Goal: Check status: Check status

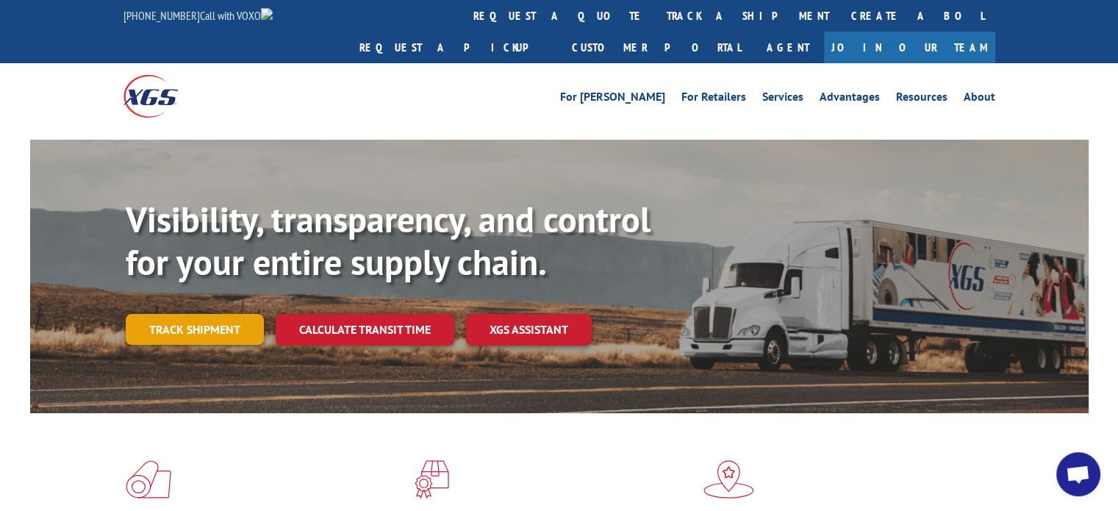
click at [188, 314] on link "Track shipment" at bounding box center [195, 329] width 138 height 31
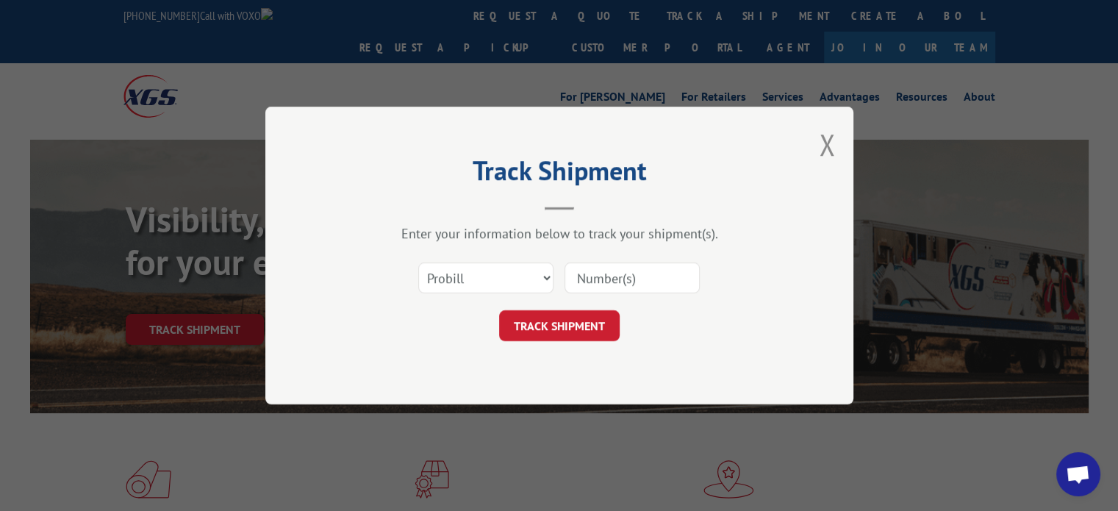
paste input "17592777"
type input "17592777"
click at [579, 329] on button "TRACK SHIPMENT" at bounding box center [559, 325] width 121 height 31
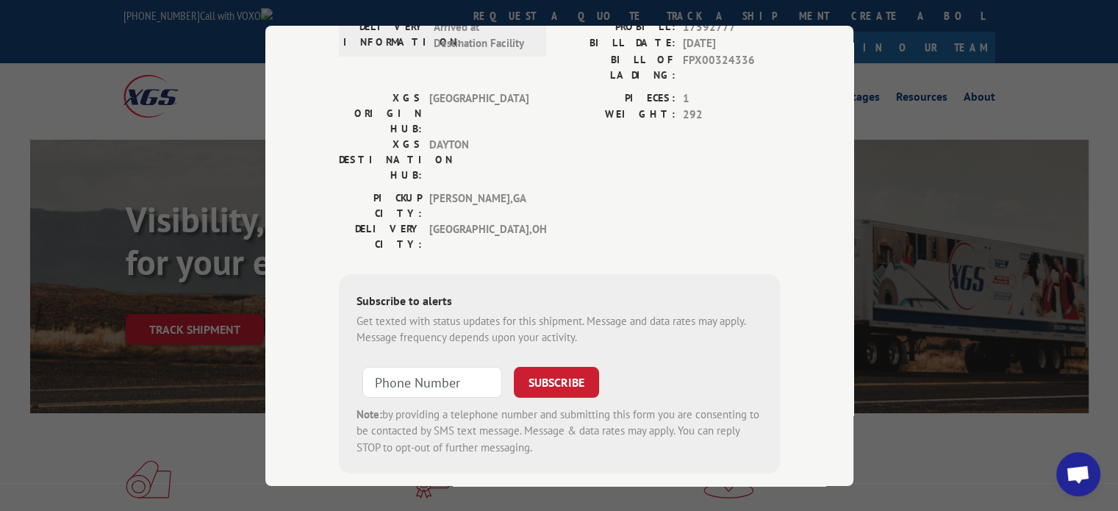
scroll to position [172, 0]
click at [612, 404] on div "Note: by providing a telephone number and submitting this form you are consenti…" at bounding box center [559, 429] width 406 height 50
click at [1081, 472] on span "Open chat" at bounding box center [1078, 475] width 24 height 21
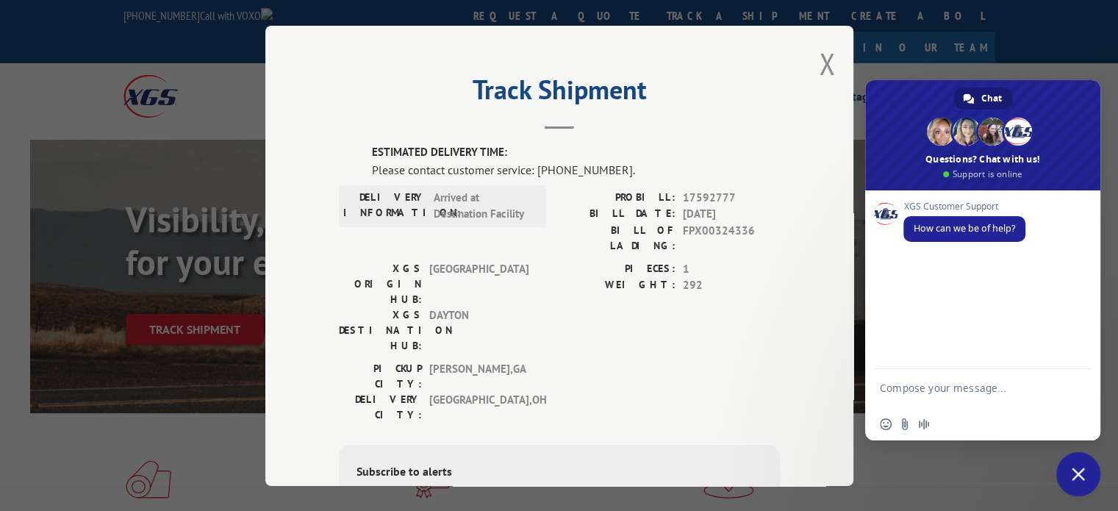
scroll to position [0, 0]
click at [988, 402] on textarea "Compose your message..." at bounding box center [966, 394] width 173 height 26
paste textarea "17592777"
type textarea "17592777"
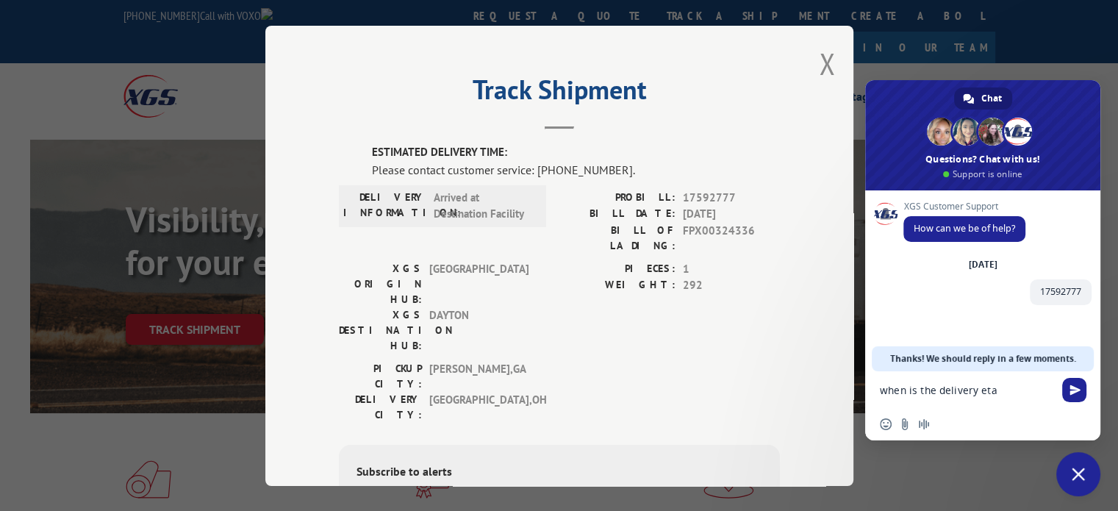
type textarea "when is the delivery eta?"
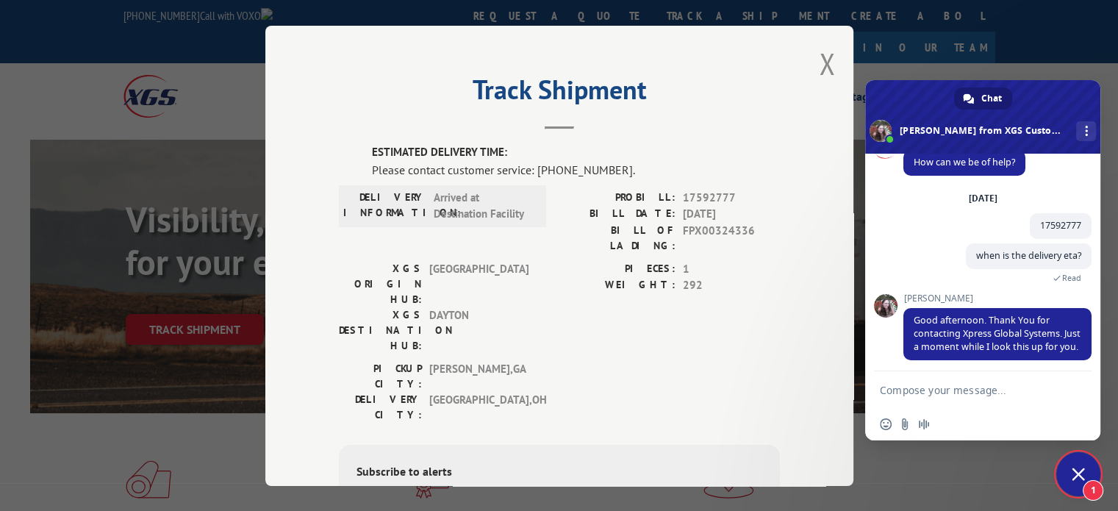
scroll to position [81, 0]
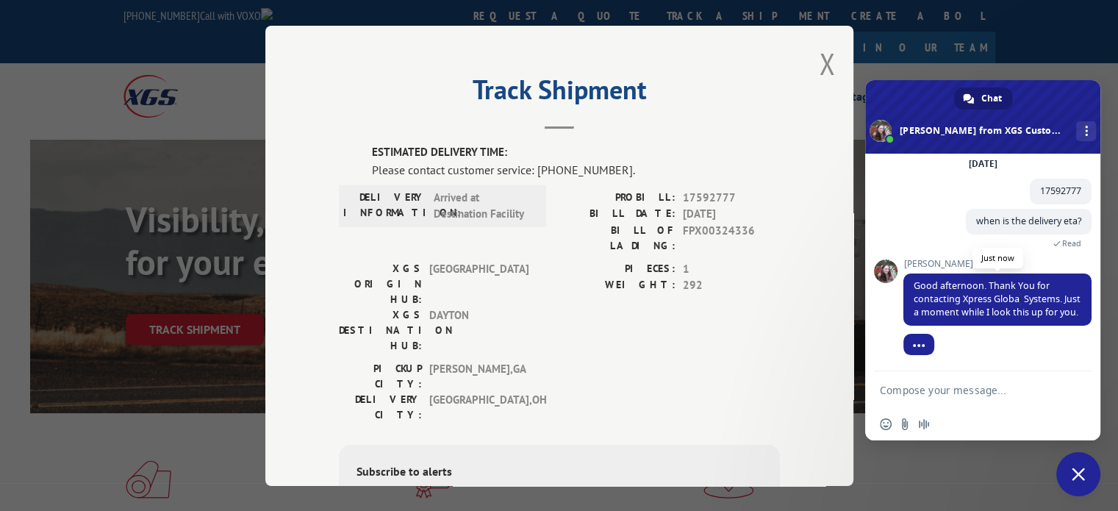
drag, startPoint x: 53, startPoint y: 190, endPoint x: 1004, endPoint y: 285, distance: 955.9
click at [1004, 285] on span "Good afternoon. Thank You for contacting Xpress Global Systems. Just a moment w…" at bounding box center [997, 298] width 167 height 39
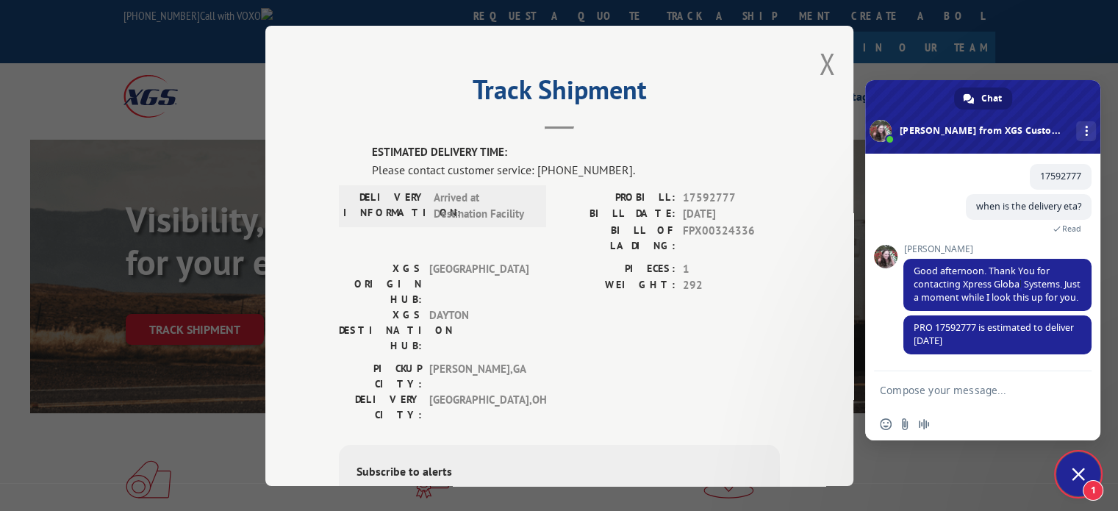
scroll to position [97, 0]
click at [824, 58] on button "Close modal" at bounding box center [827, 63] width 16 height 39
